Goal: Information Seeking & Learning: Find specific fact

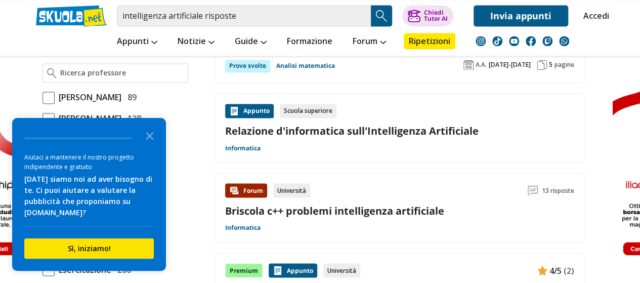
scroll to position [958, 0]
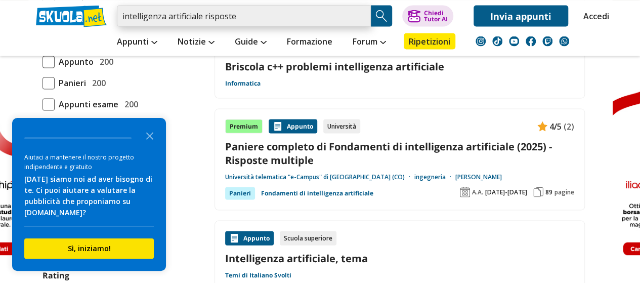
click at [243, 10] on input "intelligenza artificiale risposte" at bounding box center [244, 15] width 254 height 21
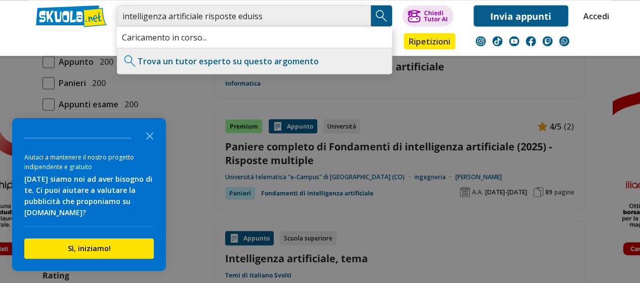
type input "intelligenza artificiale risposte eduiss"
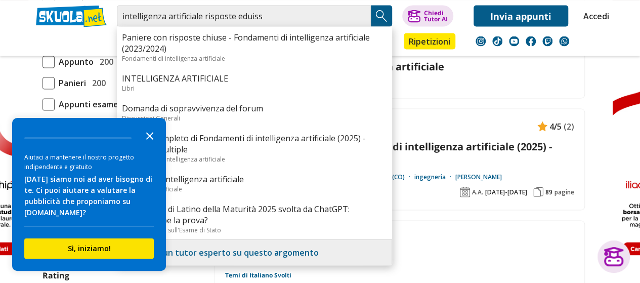
click at [153, 138] on icon "Close the survey" at bounding box center [150, 135] width 20 height 20
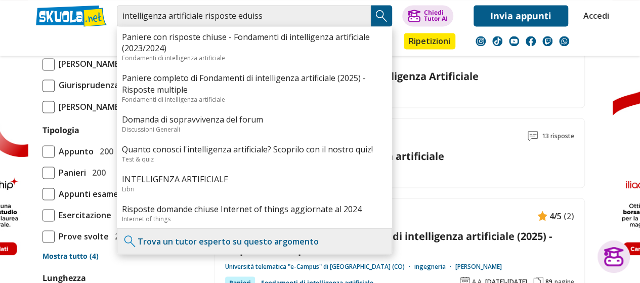
scroll to position [874, 0]
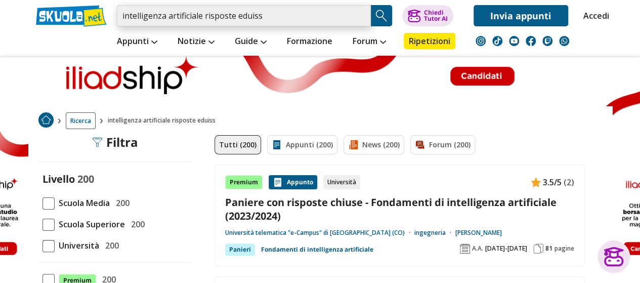
click at [303, 17] on input "intelligenza artificiale risposte eduiss" at bounding box center [244, 15] width 254 height 21
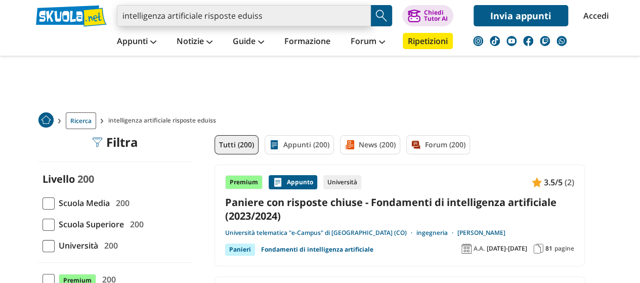
drag, startPoint x: 262, startPoint y: 16, endPoint x: 59, endPoint y: 37, distance: 204.8
click at [59, 37] on div "intelligenza artificiale risposte eduiss Trova un tutor esperto su questo argom…" at bounding box center [319, 28] width 583 height 56
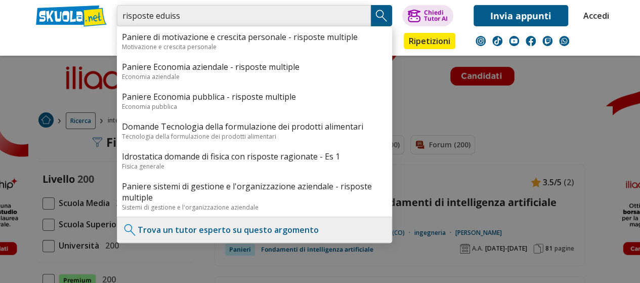
type input "risposte eduiss"
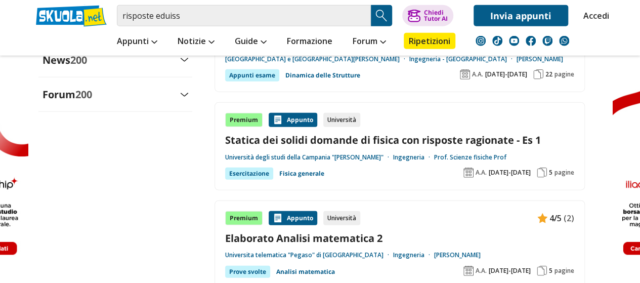
scroll to position [1235, 0]
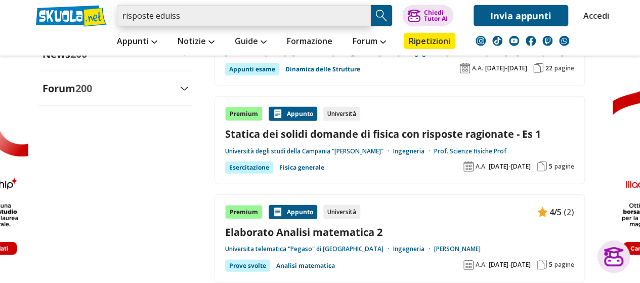
click at [360, 17] on input "risposte eduiss" at bounding box center [244, 15] width 254 height 21
paste input "Come vengono classificati i dispositivi medici basati su IA dal recente regolam…"
type input "Come vengono classificati i dispositivi medici basati su IA dal recente regolam…"
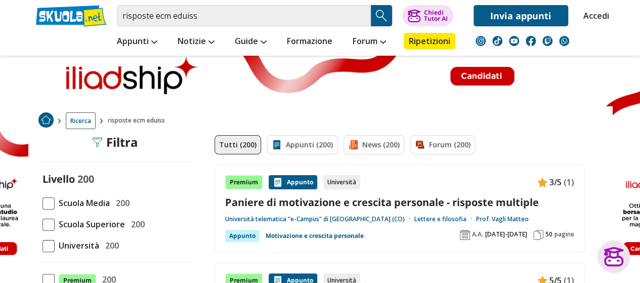
drag, startPoint x: 199, startPoint y: 194, endPoint x: 184, endPoint y: 246, distance: 54.9
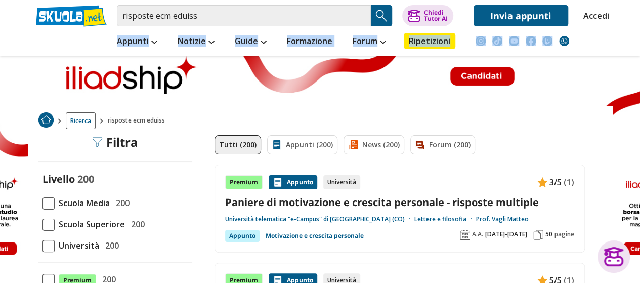
drag, startPoint x: 184, startPoint y: 246, endPoint x: 635, endPoint y: 35, distance: 498.5
click at [635, 35] on header "risposte ecm eduiss Trova un tutor esperto su questo argomento Chiedi Tutor AI …" at bounding box center [320, 28] width 640 height 56
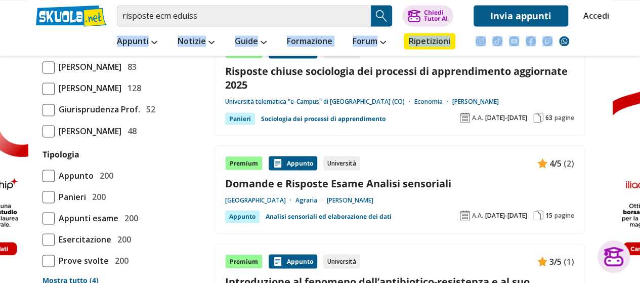
scroll to position [859, 0]
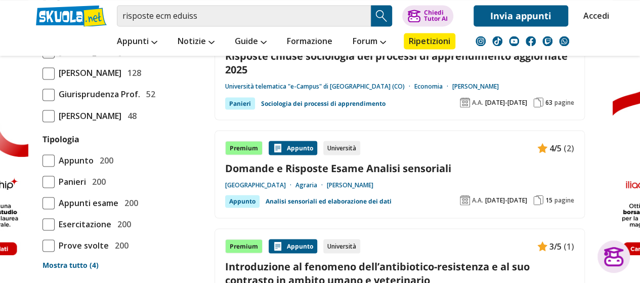
click at [52, 188] on span at bounding box center [48, 181] width 12 height 12
click at [42, 181] on input "Panieri 200" at bounding box center [42, 181] width 0 height 0
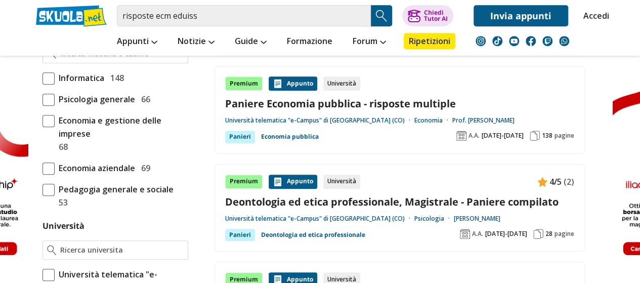
scroll to position [251, 0]
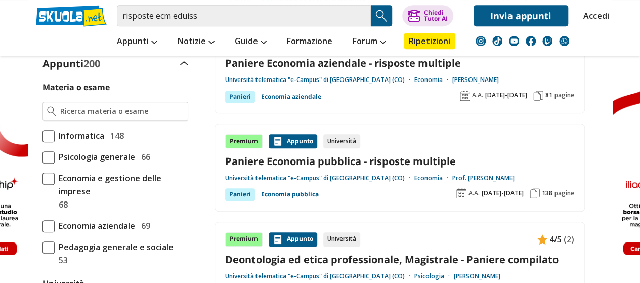
click at [64, 134] on span "Informatica" at bounding box center [80, 135] width 50 height 13
click at [42, 135] on input "Informatica 148" at bounding box center [42, 135] width 0 height 0
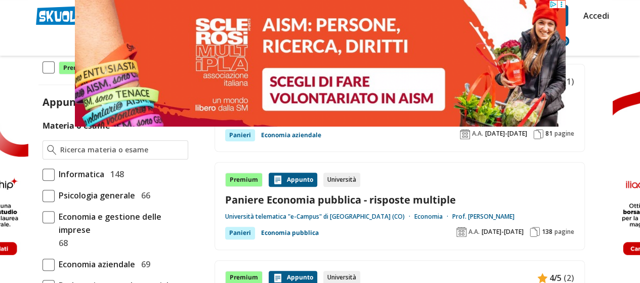
click at [50, 172] on span at bounding box center [48, 174] width 12 height 12
click at [42, 174] on input "Informatica 148" at bounding box center [42, 174] width 0 height 0
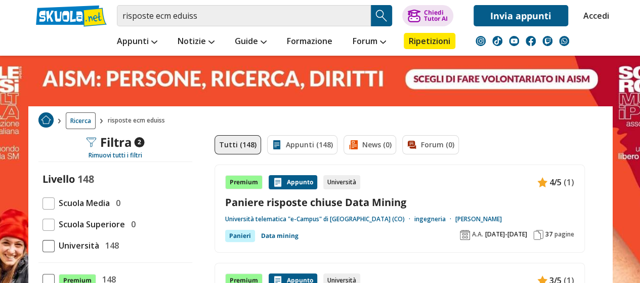
click at [56, 62] on link at bounding box center [320, 212] width 640 height 425
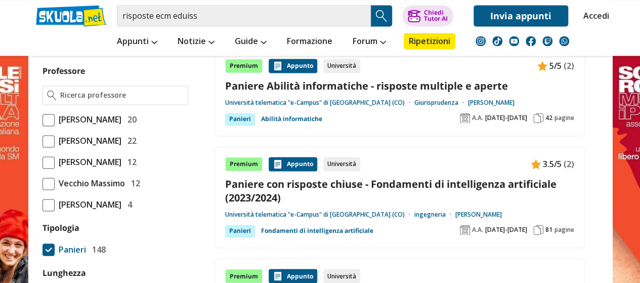
scroll to position [751, 0]
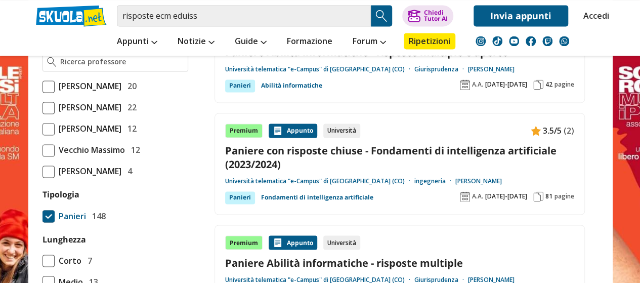
drag, startPoint x: 524, startPoint y: 147, endPoint x: 298, endPoint y: 153, distance: 225.6
click at [298, 153] on link "Paniere con risposte chiuse - Fondamenti di intelligenza artificiale (2023/2024)" at bounding box center [399, 157] width 349 height 27
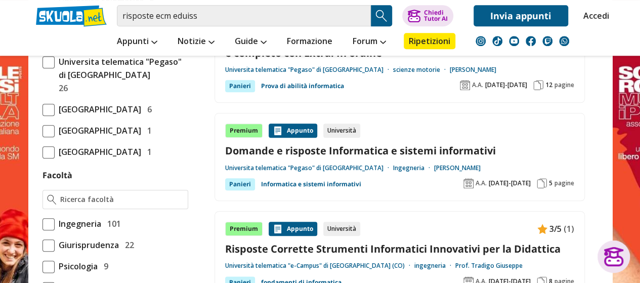
scroll to position [408, 0]
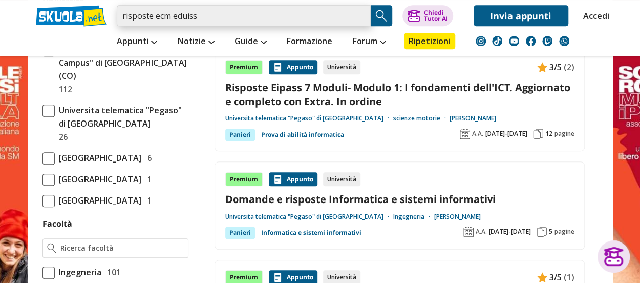
click at [234, 17] on input "risposte ecm eduiss" at bounding box center [244, 15] width 254 height 21
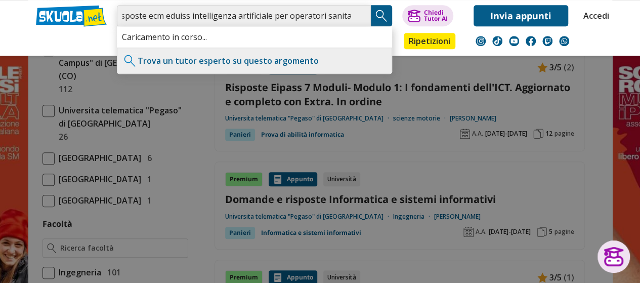
scroll to position [0, 9]
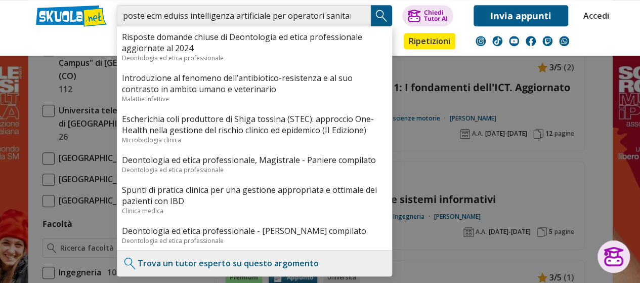
type input "risposte ecm eduiss intelligenza artificiale per operatori sanitari"
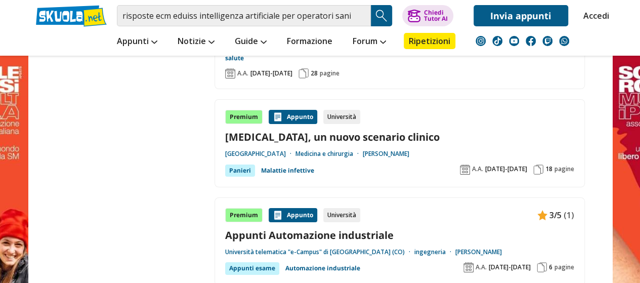
scroll to position [1924, 0]
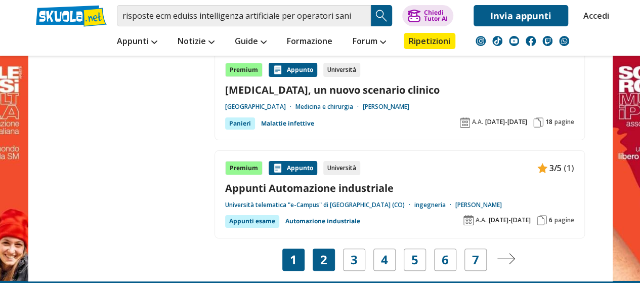
click at [324, 259] on link "2" at bounding box center [323, 259] width 7 height 14
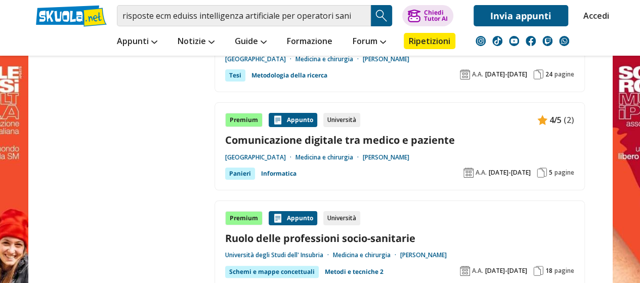
scroll to position [1955, 0]
